Goal: Navigation & Orientation: Find specific page/section

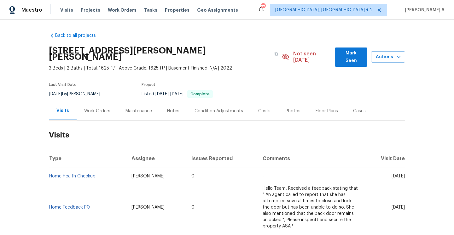
click at [105, 108] on div "Work Orders" at bounding box center [97, 111] width 26 height 6
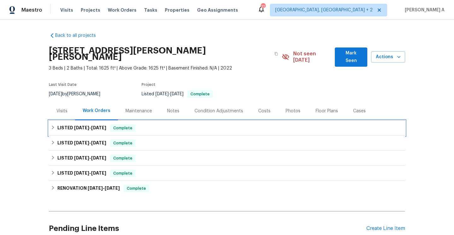
click at [106, 125] on h6 "LISTED [DATE] - [DATE]" at bounding box center [81, 128] width 49 height 8
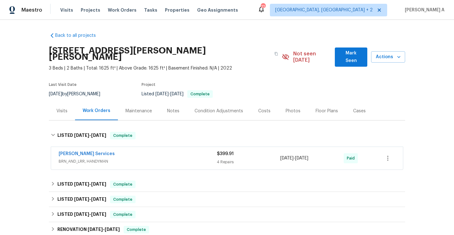
click at [120, 159] on span "BRN_AND_LRR, HANDYMAN" at bounding box center [138, 162] width 158 height 6
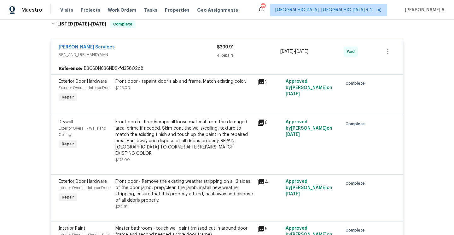
scroll to position [60, 0]
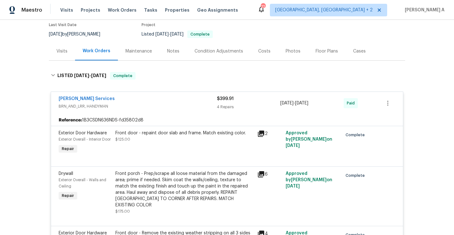
click at [125, 96] on div "[PERSON_NAME] Services" at bounding box center [138, 100] width 158 height 8
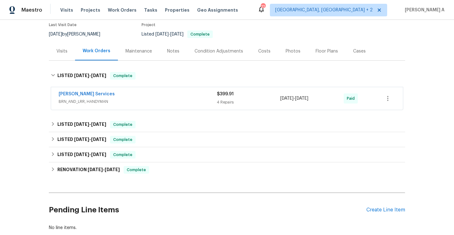
click at [72, 43] on div "Visits" at bounding box center [62, 51] width 26 height 19
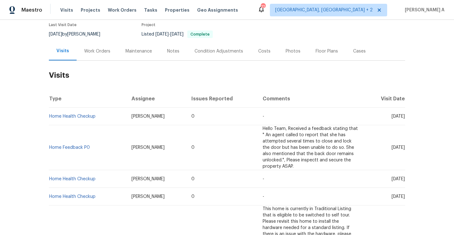
click at [90, 53] on div "Work Orders" at bounding box center [97, 51] width 41 height 19
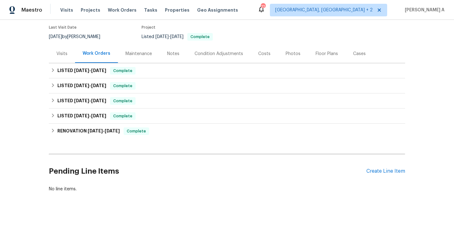
scroll to position [51, 0]
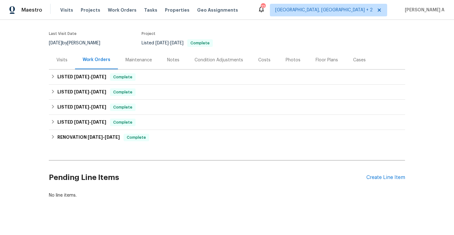
click at [65, 57] on div "Visits" at bounding box center [61, 60] width 11 height 6
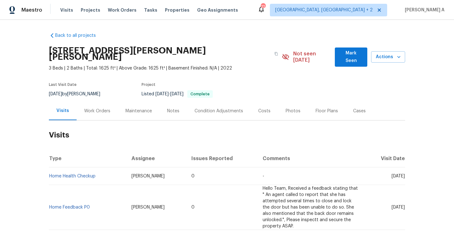
click at [109, 102] on div "Work Orders" at bounding box center [97, 111] width 41 height 19
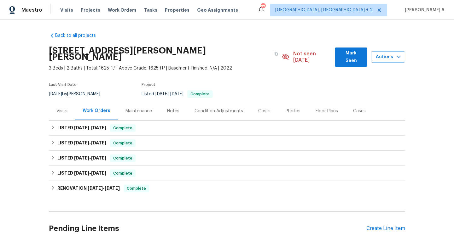
click at [67, 108] on div "Visits" at bounding box center [61, 111] width 11 height 6
